Goal: Navigation & Orientation: Understand site structure

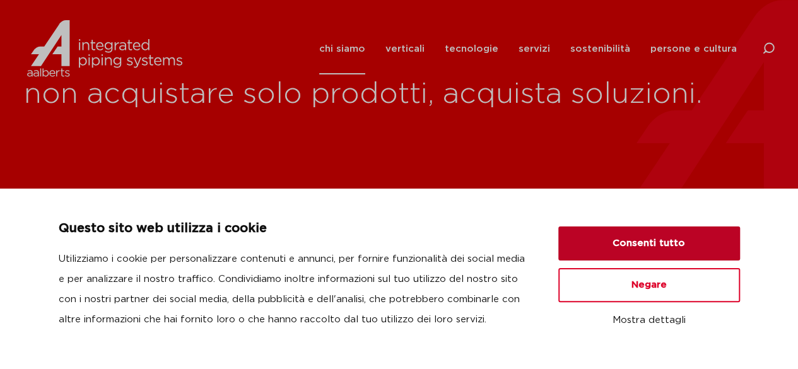
click at [686, 246] on button "Consenti tutto" at bounding box center [649, 243] width 182 height 34
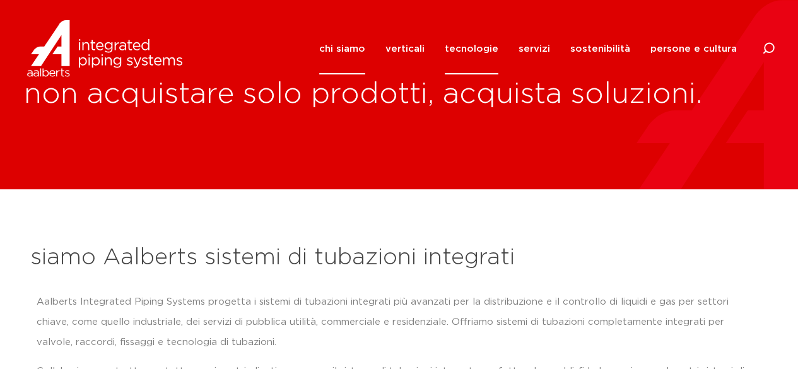
click at [465, 49] on font "tecnologie" at bounding box center [472, 48] width 54 height 9
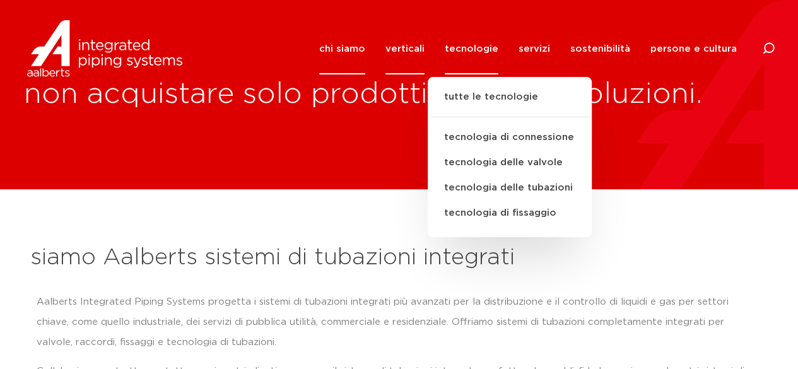
click at [409, 46] on font "verticali" at bounding box center [404, 48] width 39 height 9
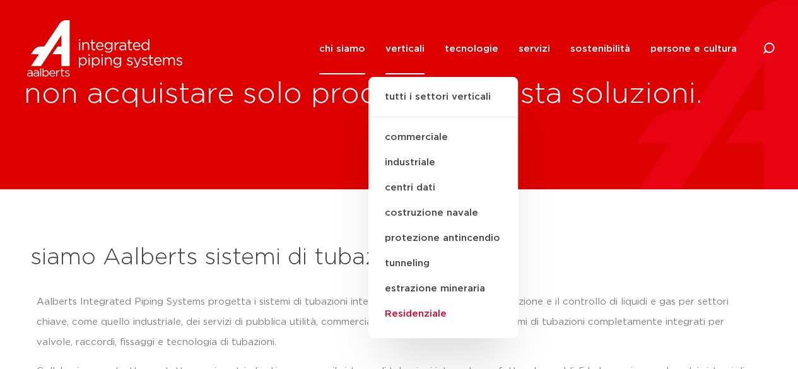
click at [444, 315] on font "Residenziale" at bounding box center [416, 313] width 62 height 9
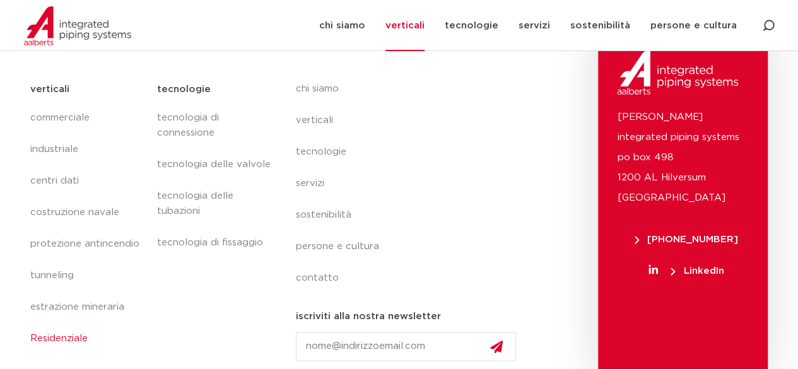
scroll to position [773, 0]
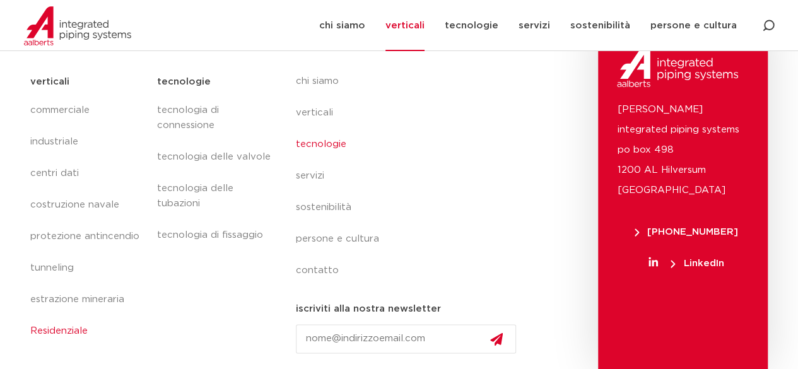
click at [303, 141] on font "tecnologie" at bounding box center [321, 143] width 50 height 9
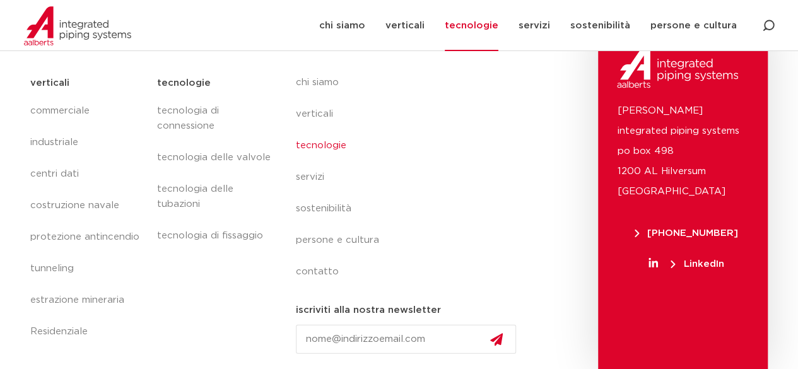
scroll to position [1587, 0]
drag, startPoint x: 63, startPoint y: 172, endPoint x: 66, endPoint y: 167, distance: 6.5
click at [63, 172] on font "centri dati" at bounding box center [54, 172] width 49 height 9
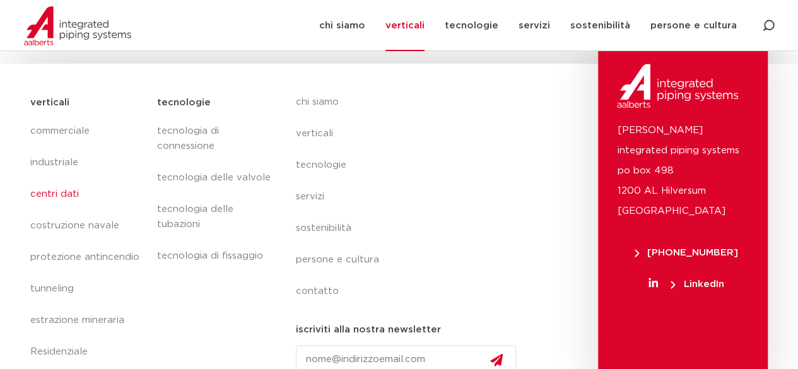
scroll to position [727, 0]
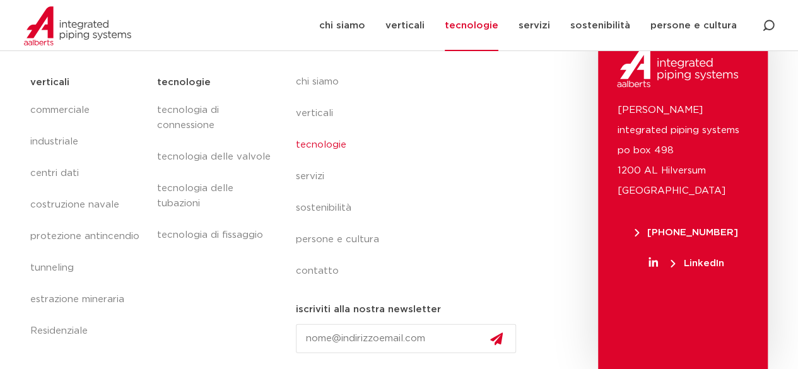
scroll to position [1587, 0]
